Goal: Navigation & Orientation: Find specific page/section

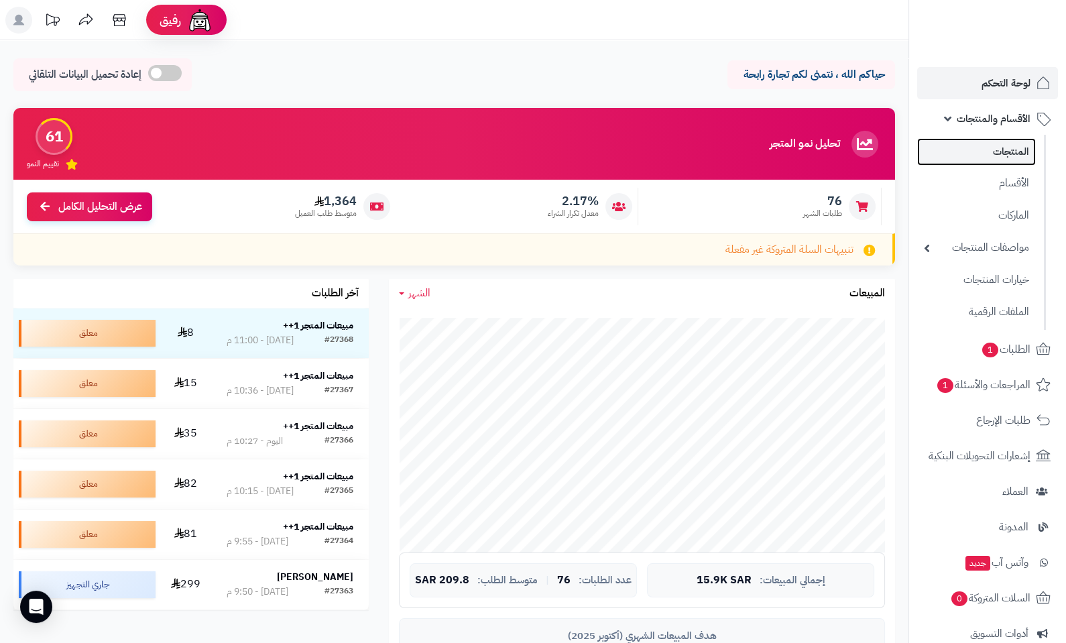
click at [1004, 154] on link "المنتجات" at bounding box center [976, 151] width 119 height 27
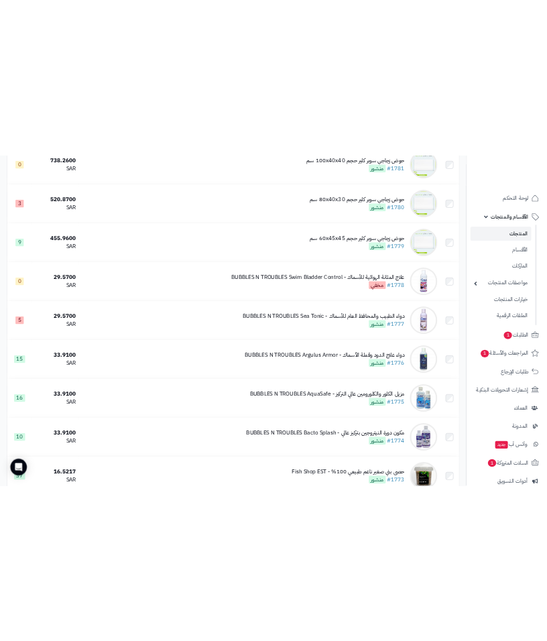
scroll to position [3751, 0]
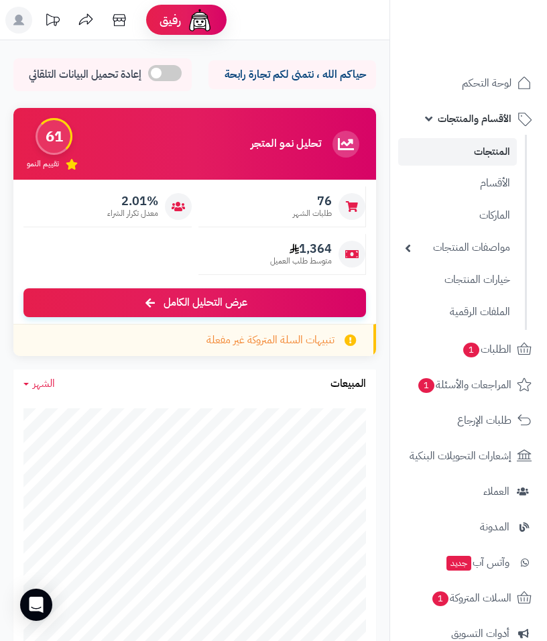
click at [194, 83] on div "حياكم الله ، نتمنى لكم تجارة رابحة إعادة تحميل البيانات التلقائي" at bounding box center [194, 78] width 363 height 40
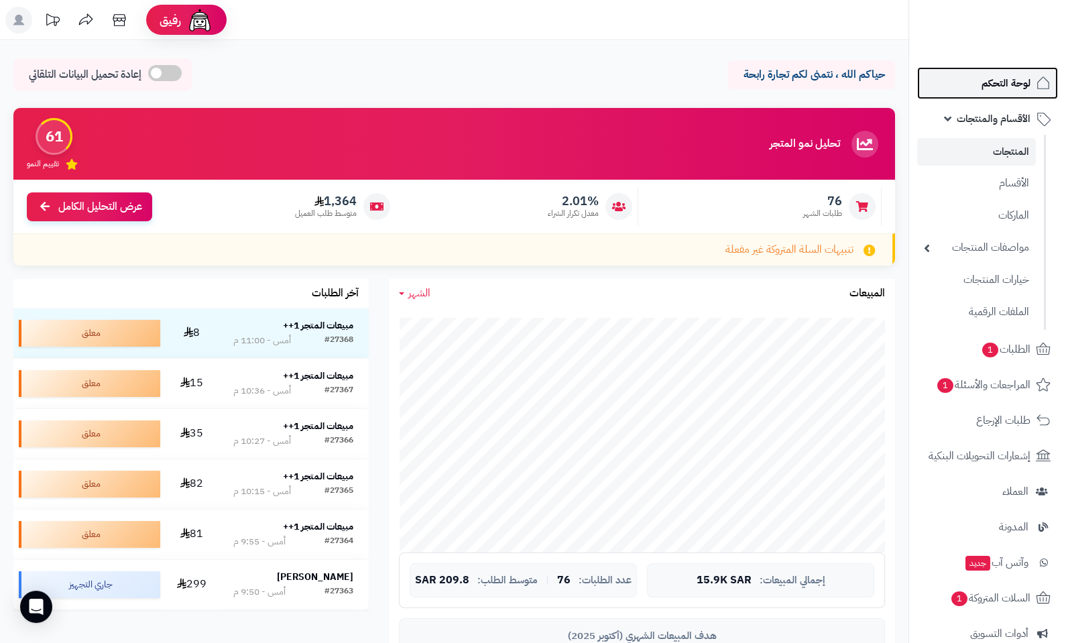
click at [547, 79] on span "لوحة التحكم" at bounding box center [1006, 83] width 49 height 19
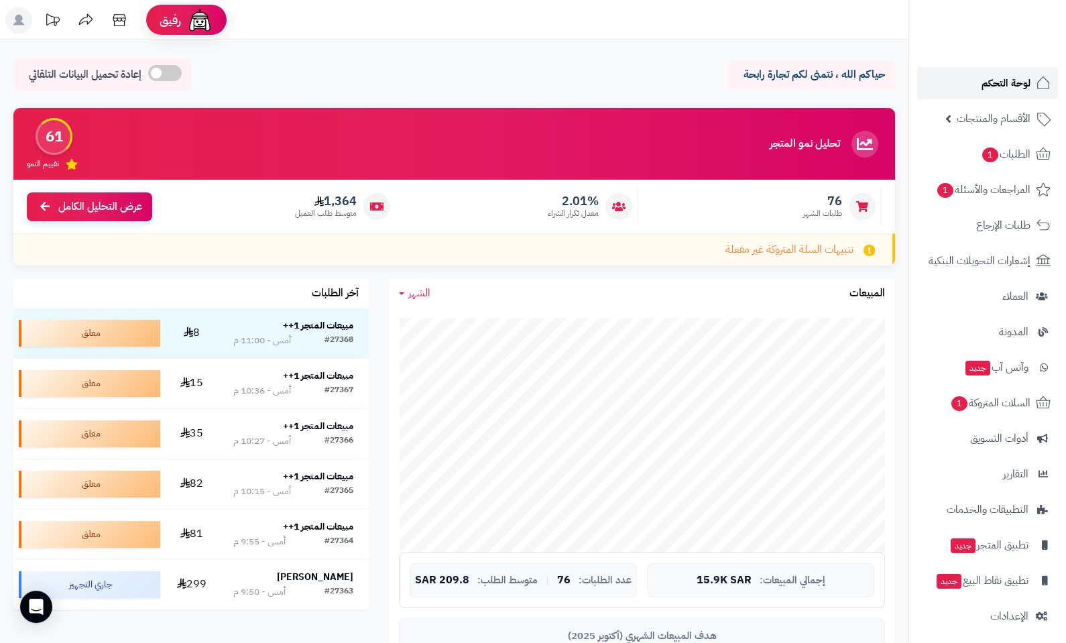
click at [991, 82] on span "لوحة التحكم" at bounding box center [1006, 83] width 49 height 19
click at [1016, 88] on span "لوحة التحكم" at bounding box center [1006, 83] width 49 height 19
